Goal: Find specific page/section: Find specific page/section

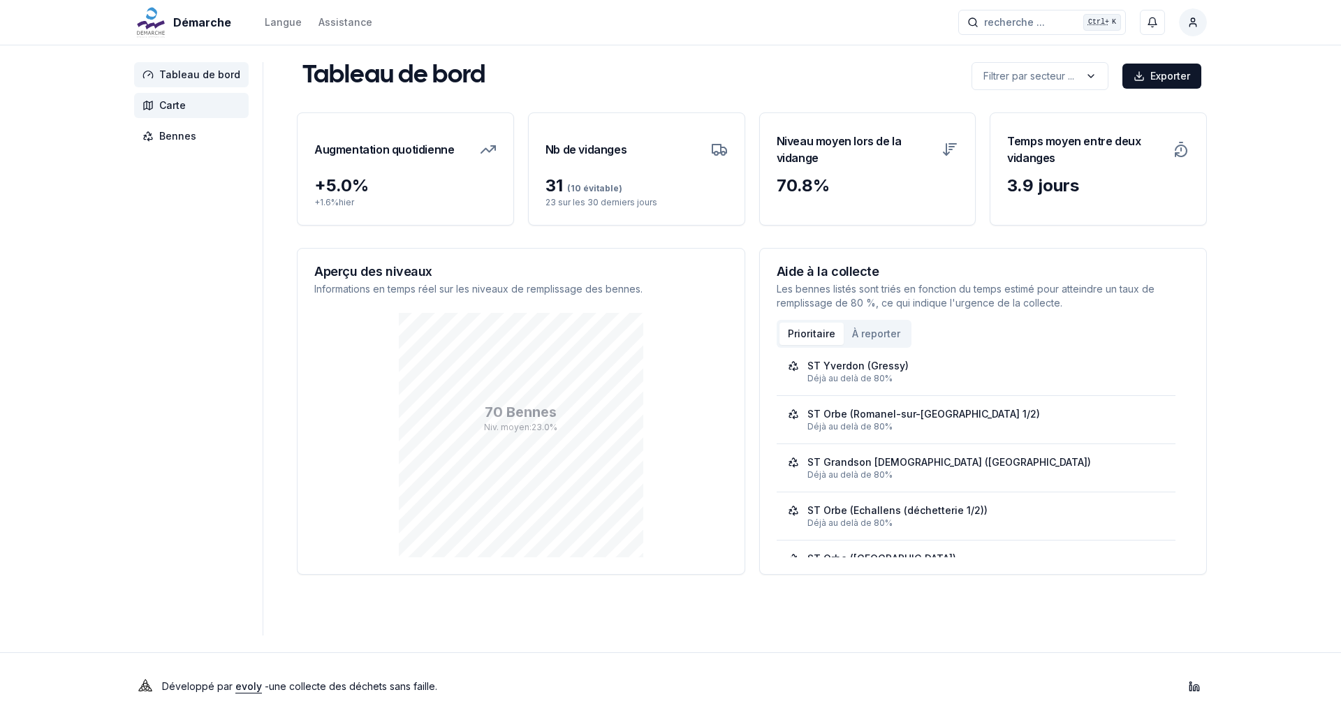
drag, startPoint x: 170, startPoint y: 107, endPoint x: 177, endPoint y: 105, distance: 7.3
click at [170, 107] on span "Carte" at bounding box center [172, 105] width 27 height 14
